Goal: Information Seeking & Learning: Find specific fact

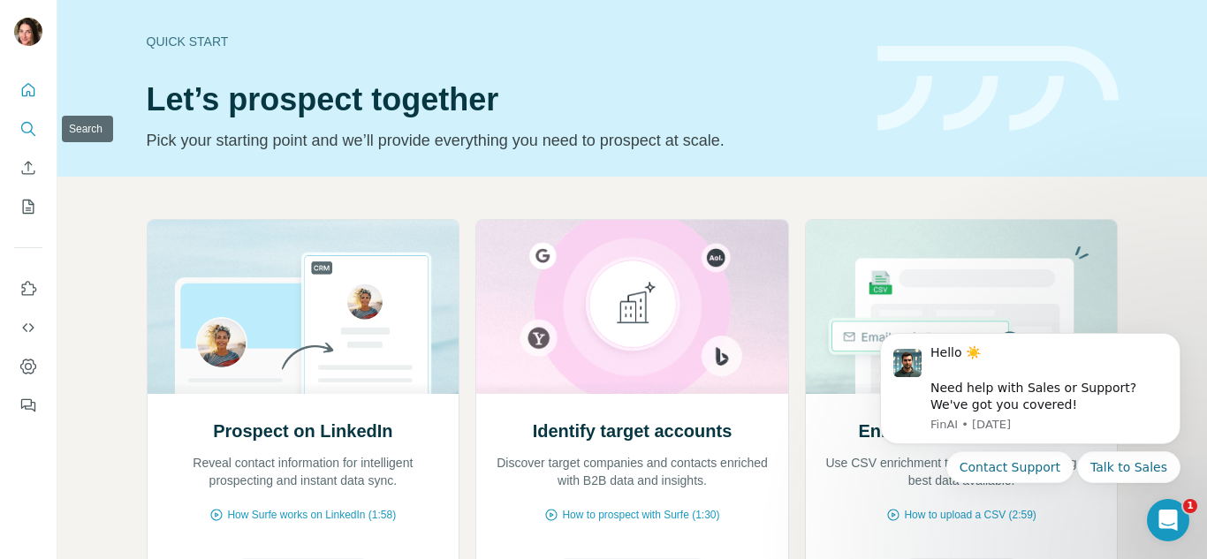
click at [34, 126] on icon "Search" at bounding box center [28, 129] width 18 height 18
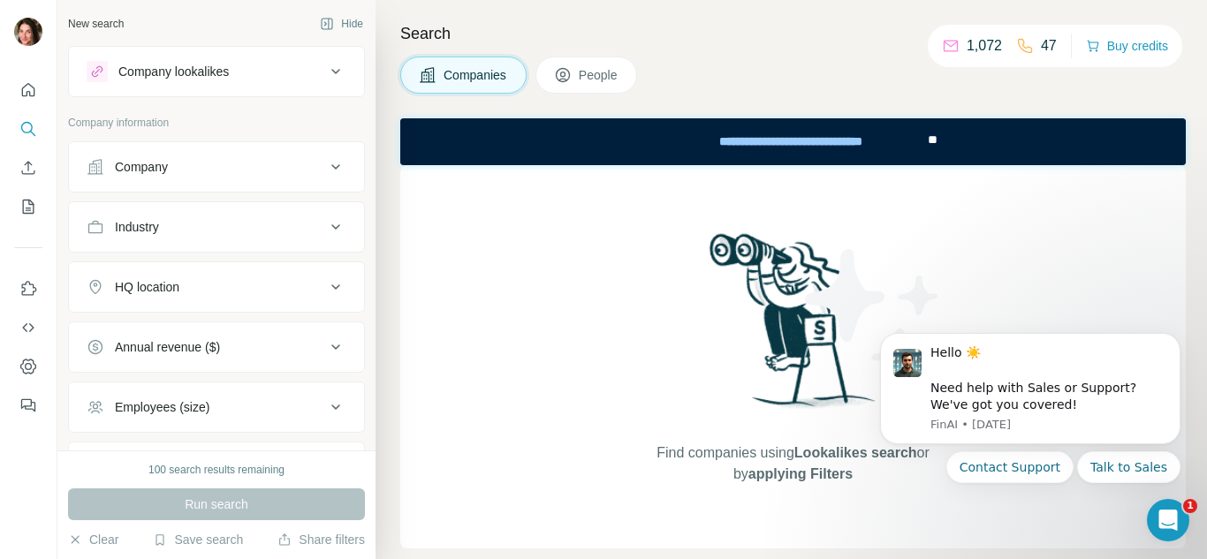
click at [331, 166] on icon at bounding box center [335, 166] width 9 height 5
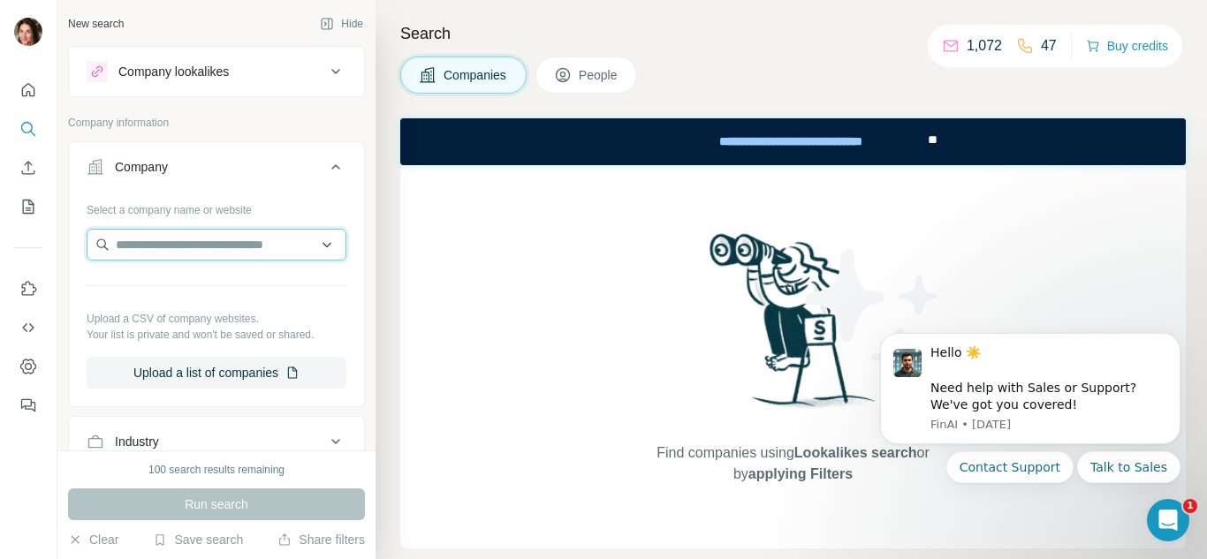
click at [167, 243] on input "text" at bounding box center [217, 245] width 260 height 32
type input "**********"
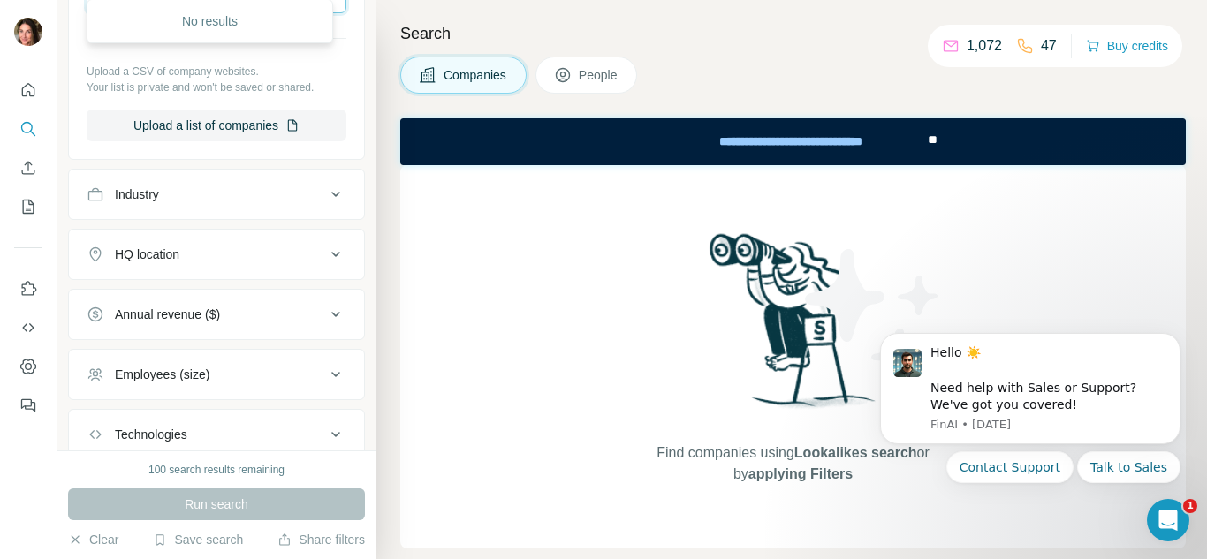
scroll to position [265, 0]
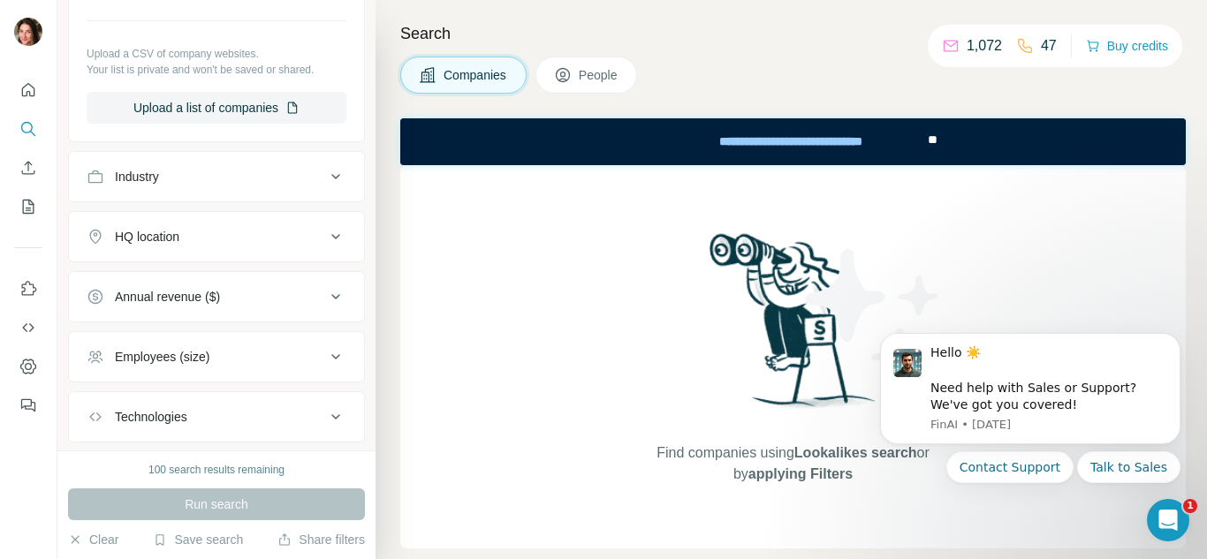
click at [325, 174] on icon at bounding box center [335, 176] width 21 height 21
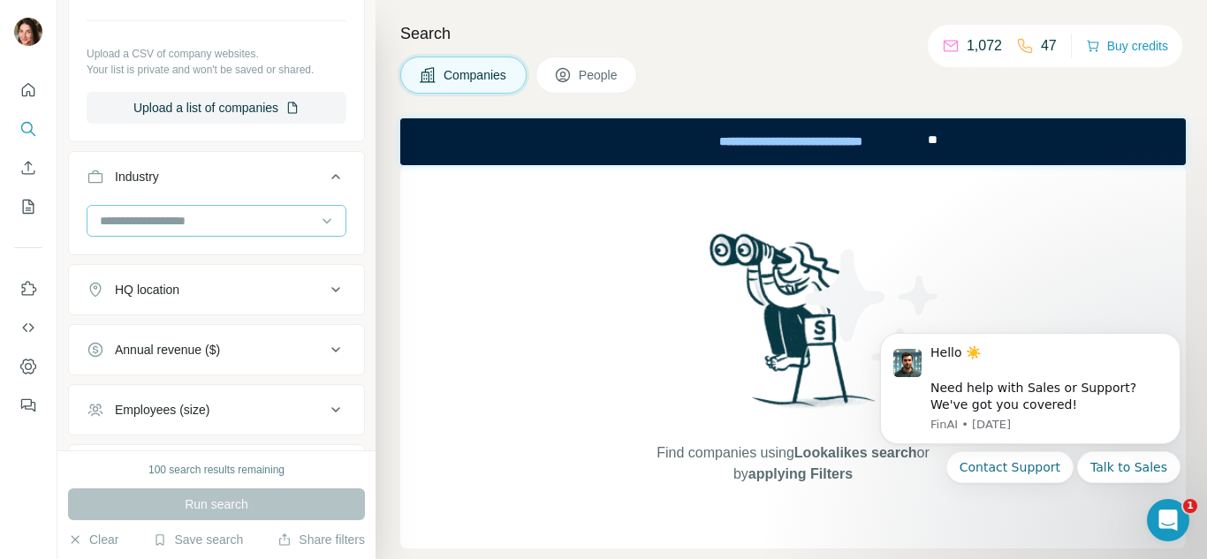
click at [152, 220] on input at bounding box center [207, 220] width 218 height 19
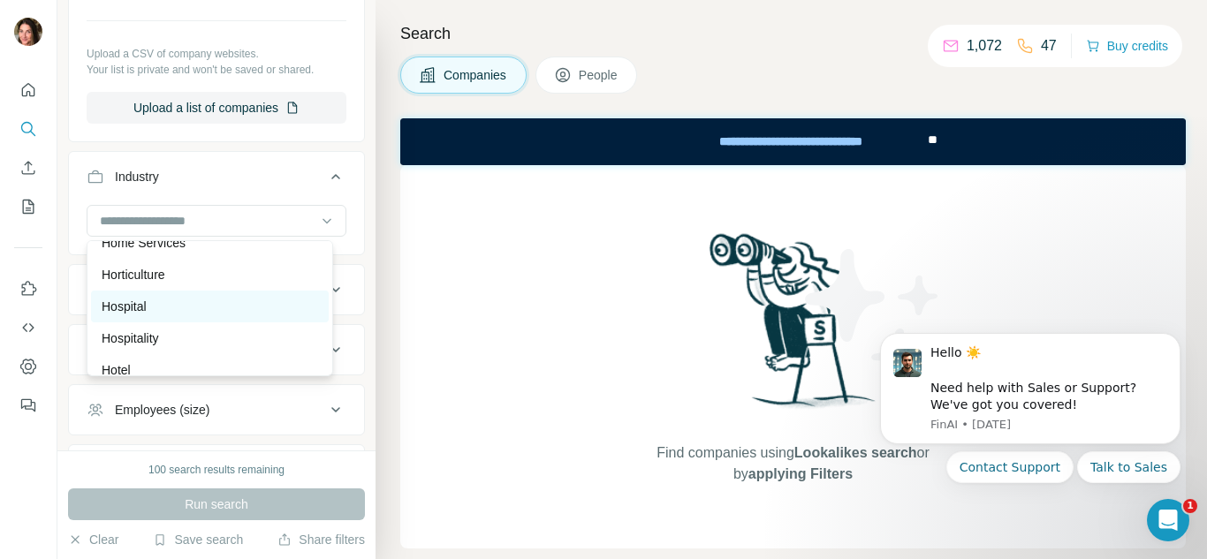
click at [118, 315] on p "Hospital" at bounding box center [124, 307] width 45 height 18
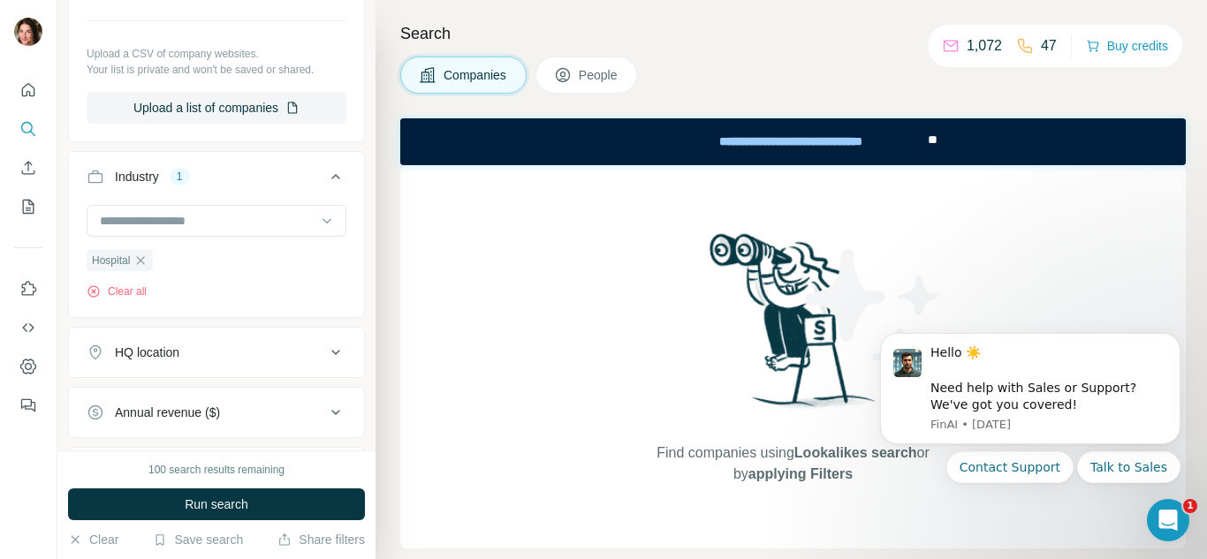
click at [326, 355] on icon at bounding box center [335, 352] width 21 height 21
click at [140, 395] on input "text" at bounding box center [217, 397] width 260 height 32
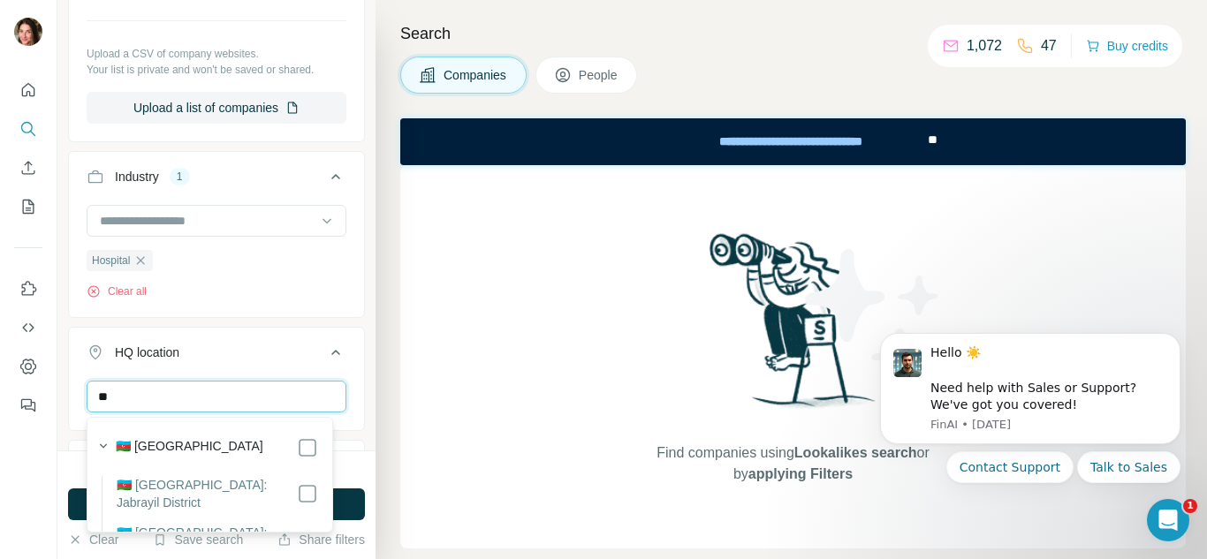
type input "*"
type input "****"
click at [146, 444] on label "🇧🇷 [GEOGRAPHIC_DATA]" at bounding box center [190, 447] width 148 height 21
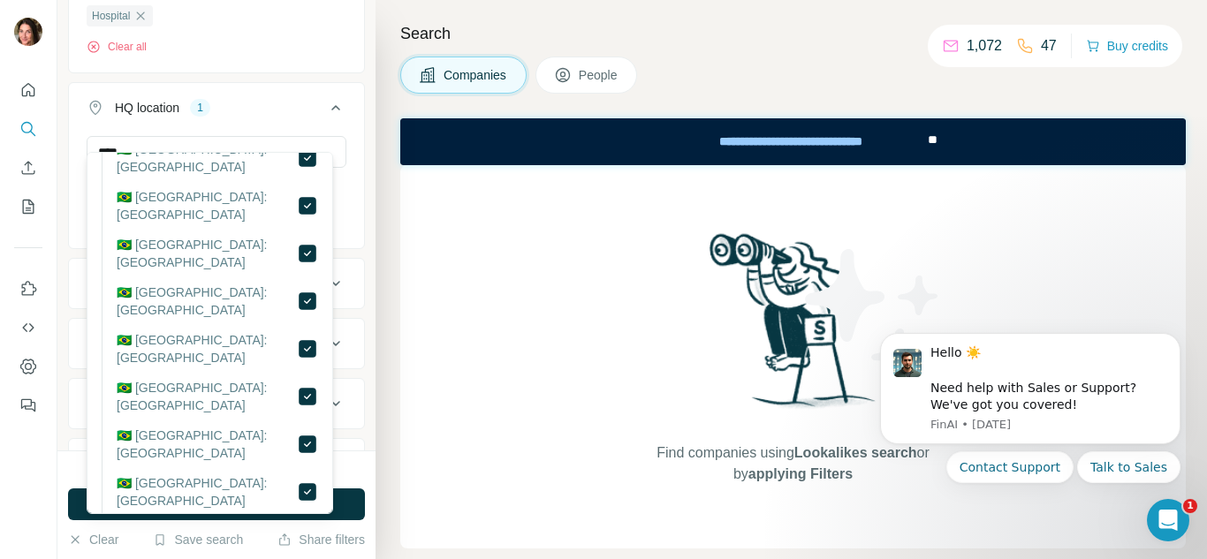
scroll to position [725, 0]
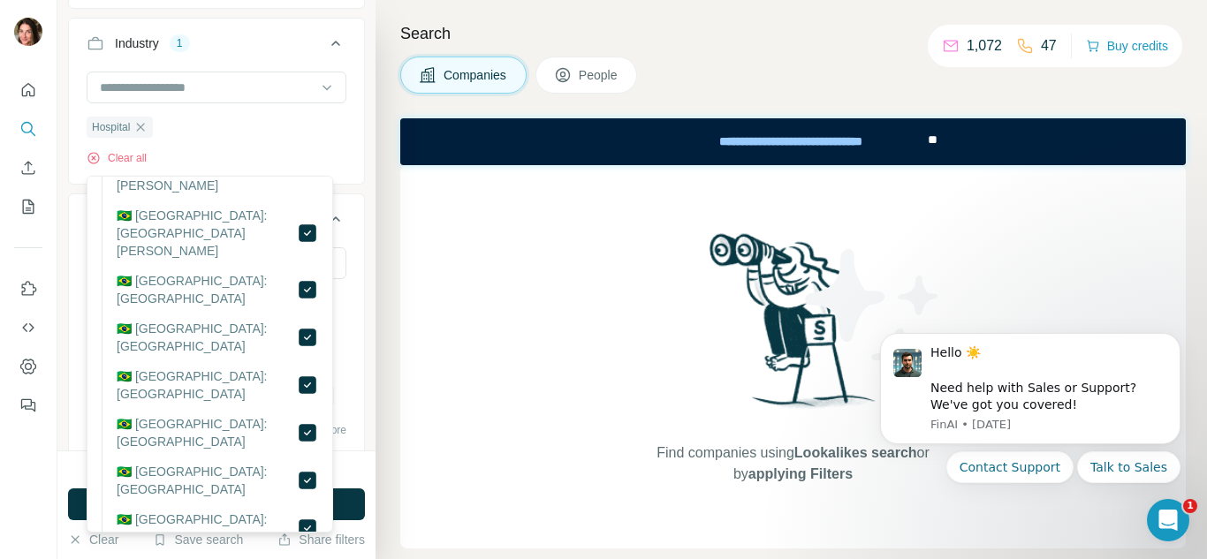
scroll to position [530, 0]
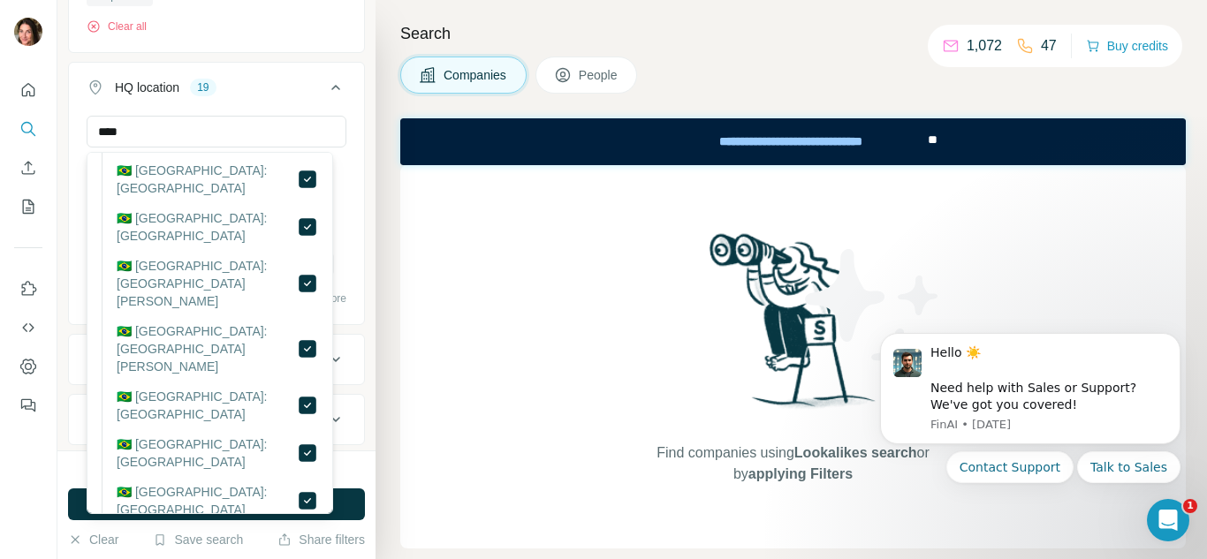
scroll to position [442, 0]
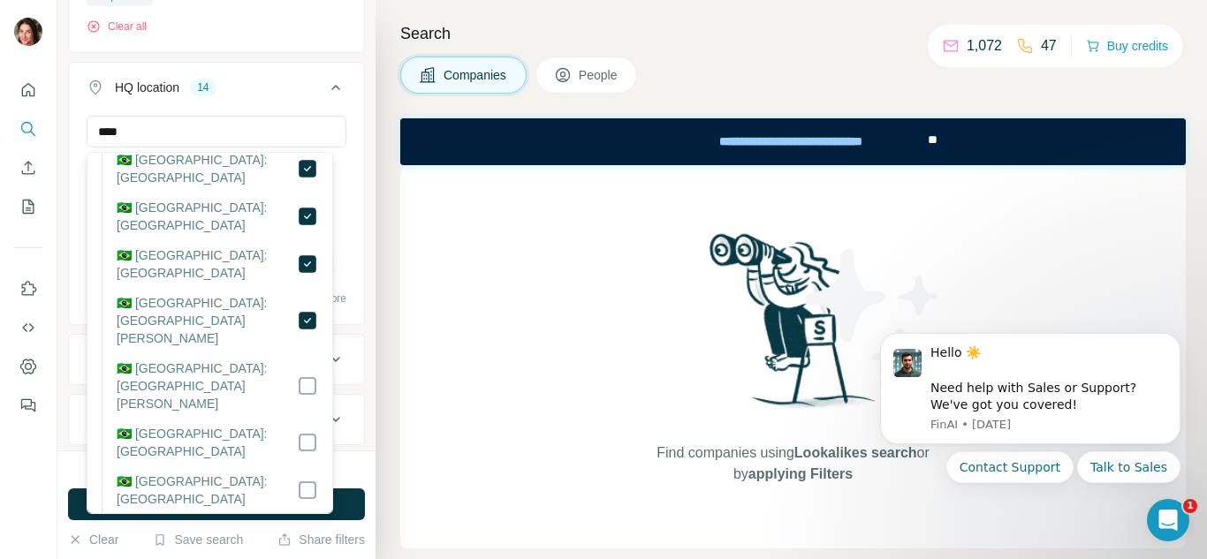
scroll to position [353, 0]
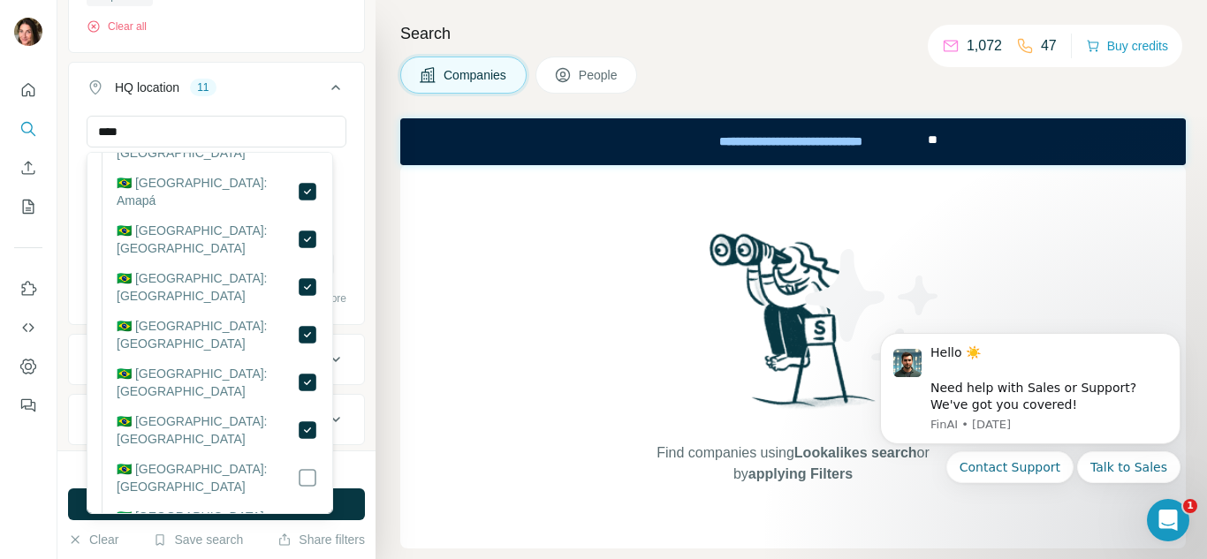
scroll to position [177, 0]
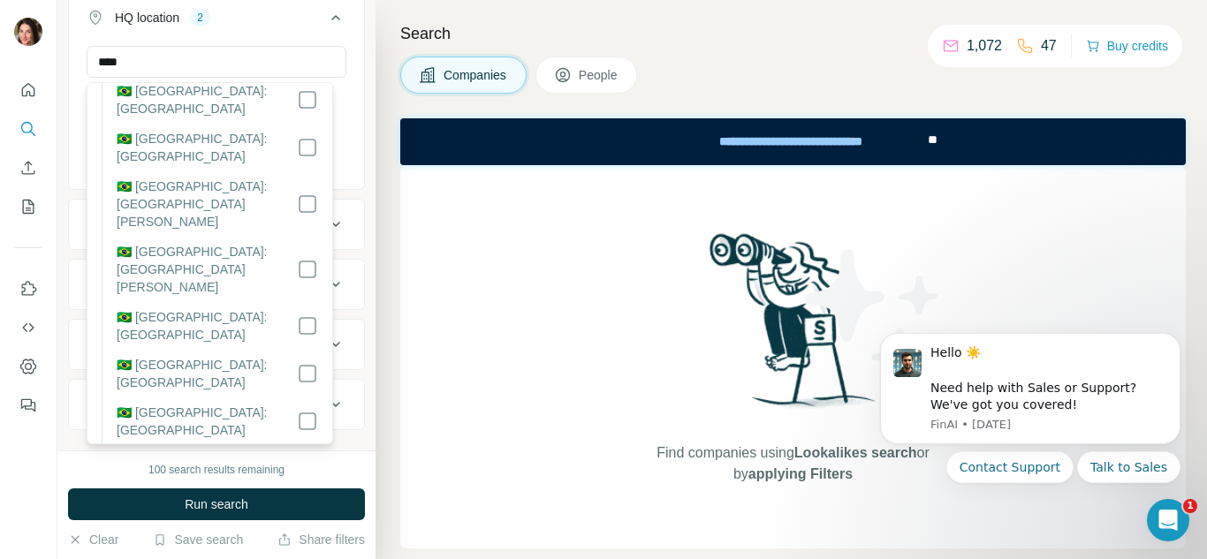
scroll to position [459, 0]
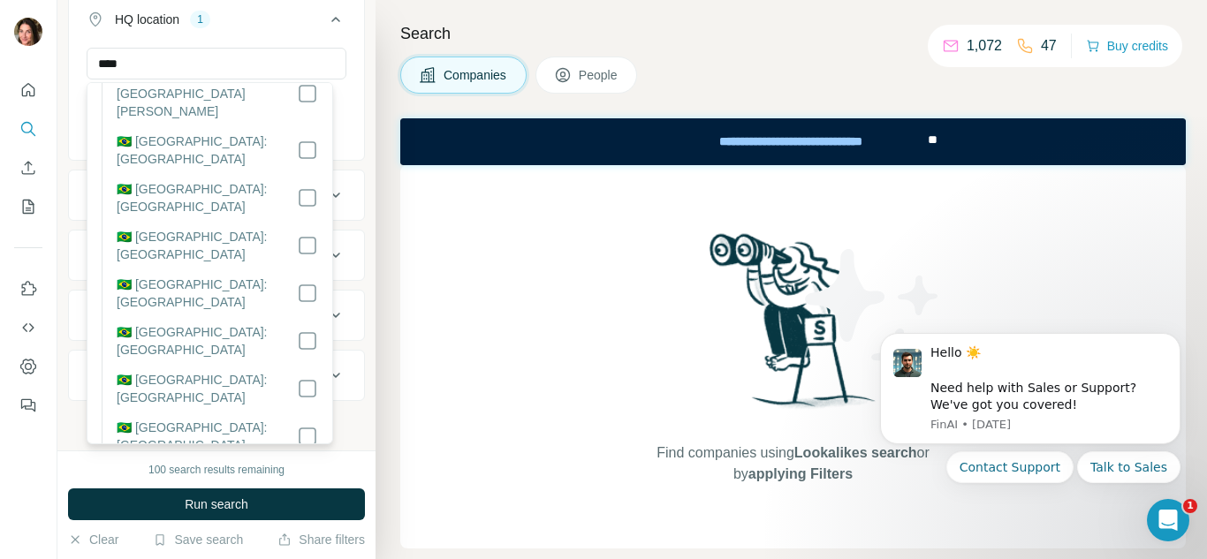
scroll to position [725, 0]
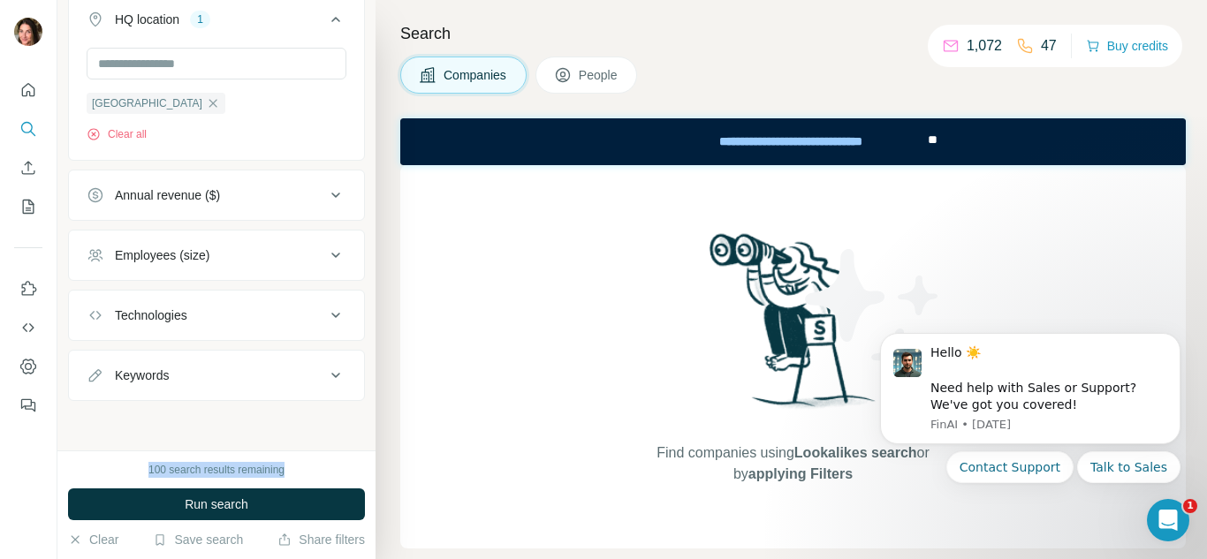
drag, startPoint x: 304, startPoint y: 467, endPoint x: 134, endPoint y: 469, distance: 169.7
click at [134, 469] on div "100 search results remaining" at bounding box center [216, 470] width 297 height 16
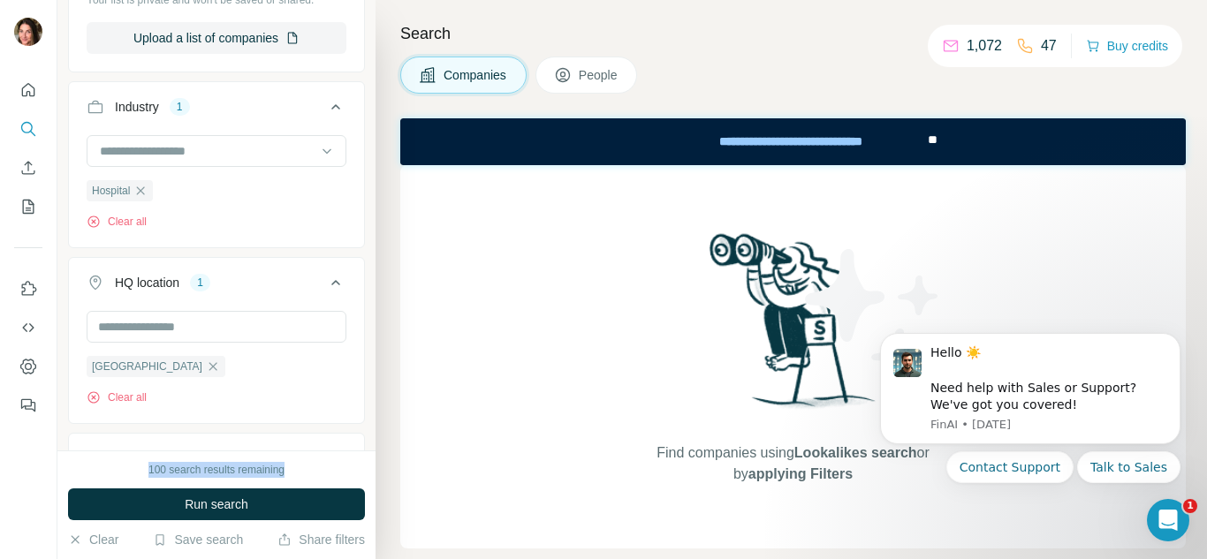
scroll to position [423, 0]
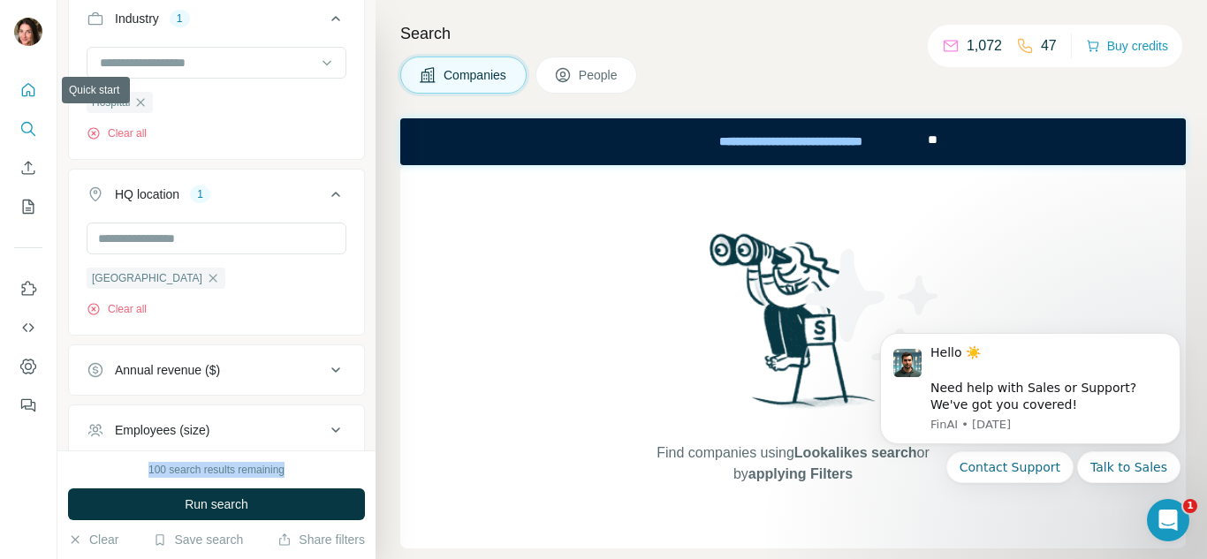
click at [22, 91] on icon "Quick start" at bounding box center [28, 89] width 13 height 13
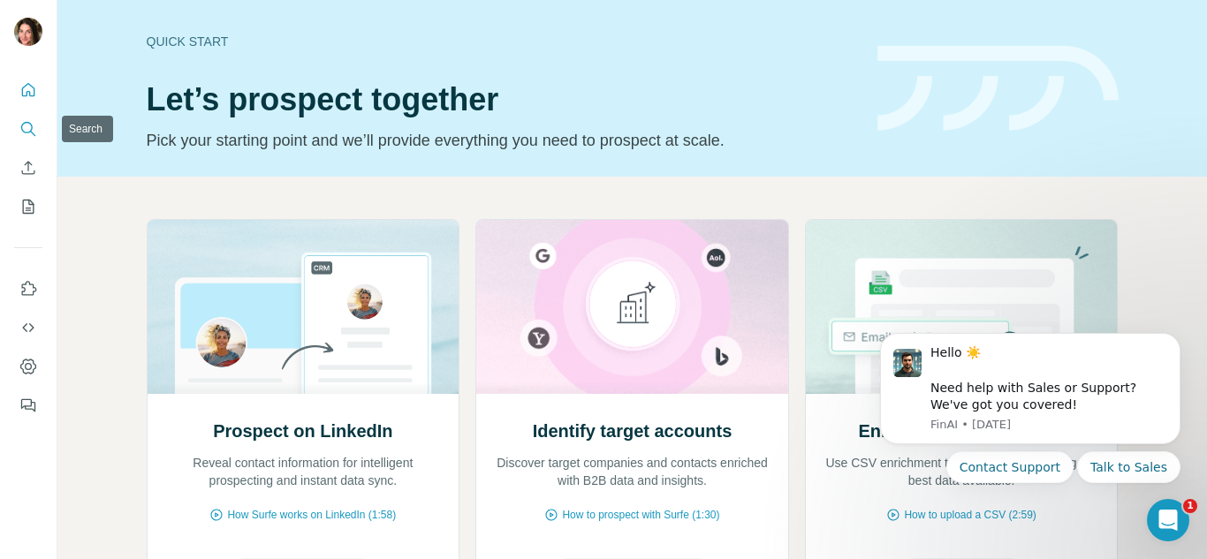
click at [26, 123] on icon "Search" at bounding box center [26, 127] width 11 height 11
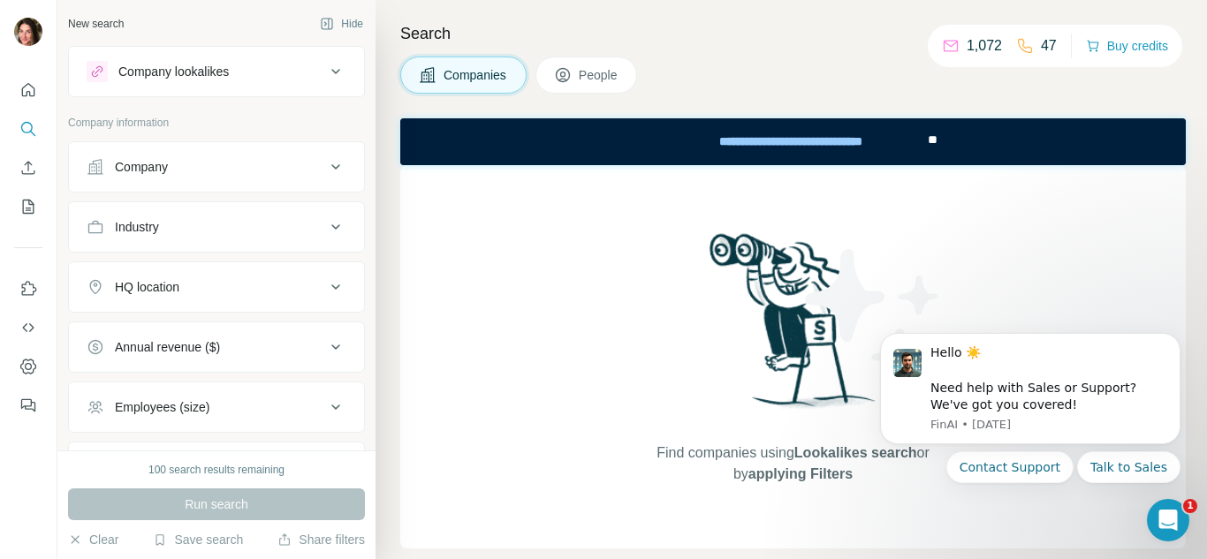
click at [331, 72] on icon at bounding box center [335, 71] width 9 height 5
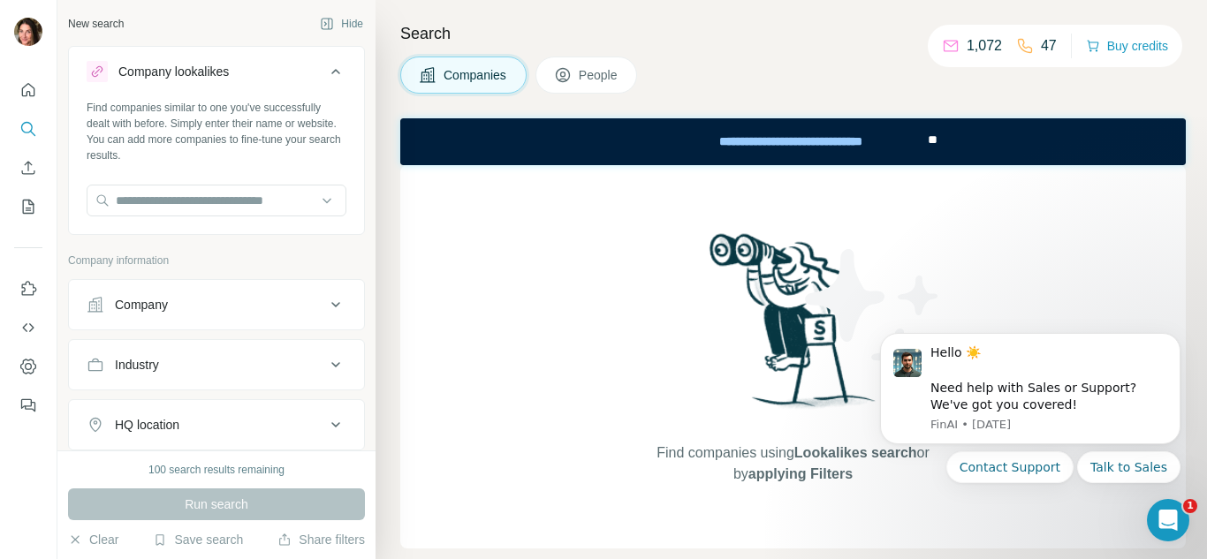
click at [331, 72] on icon at bounding box center [335, 71] width 9 height 5
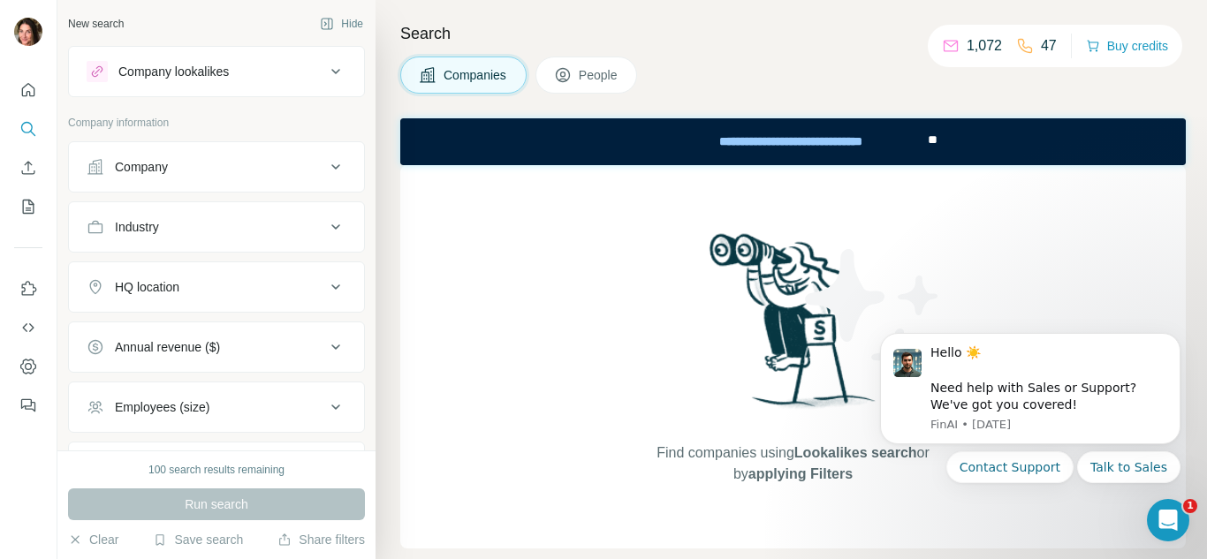
click at [331, 406] on icon at bounding box center [335, 407] width 9 height 5
click at [786, 28] on h4 "Search" at bounding box center [793, 33] width 786 height 25
